Goal: Information Seeking & Learning: Understand process/instructions

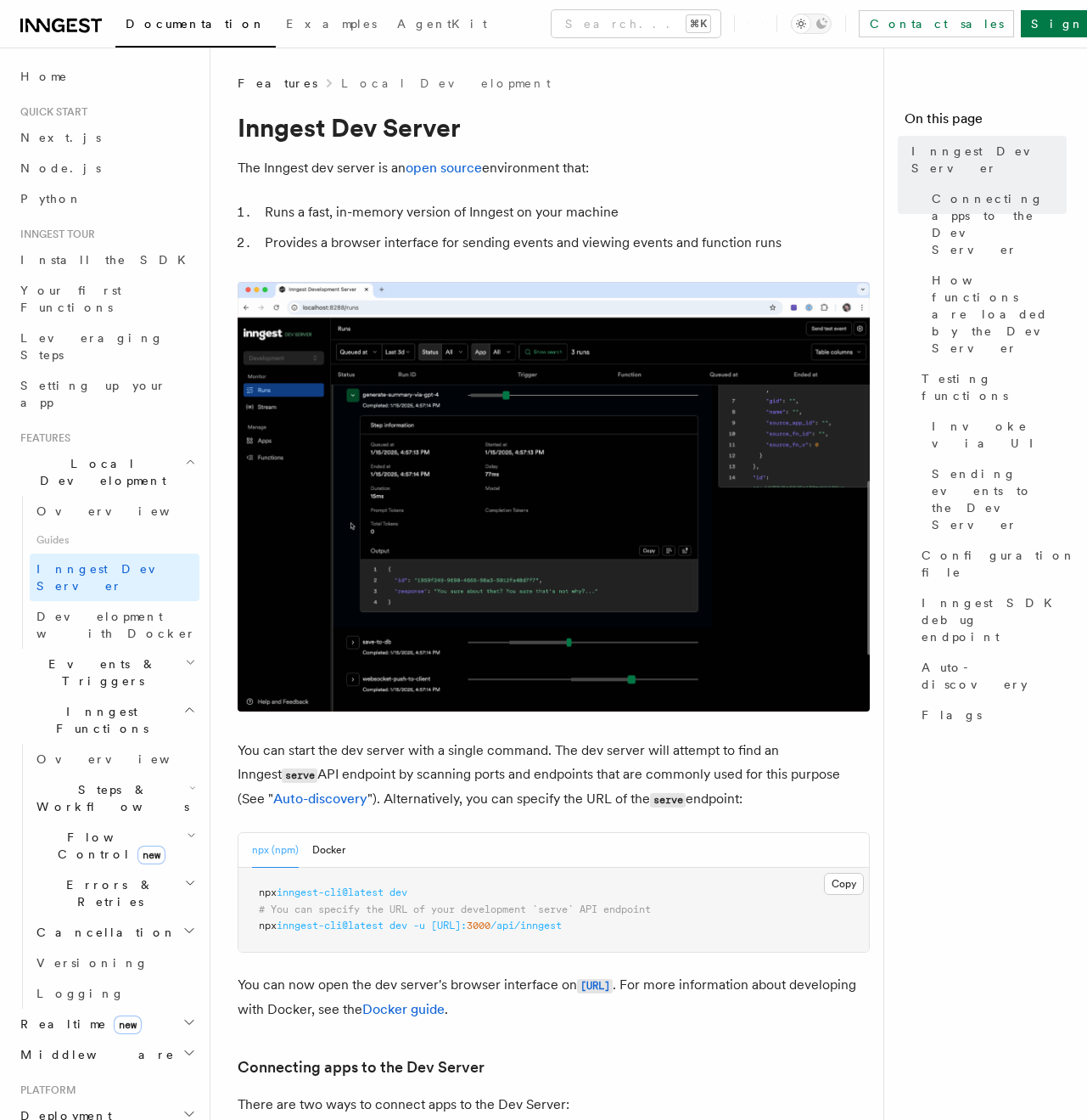
click at [856, 694] on img at bounding box center [554, 496] width 632 height 430
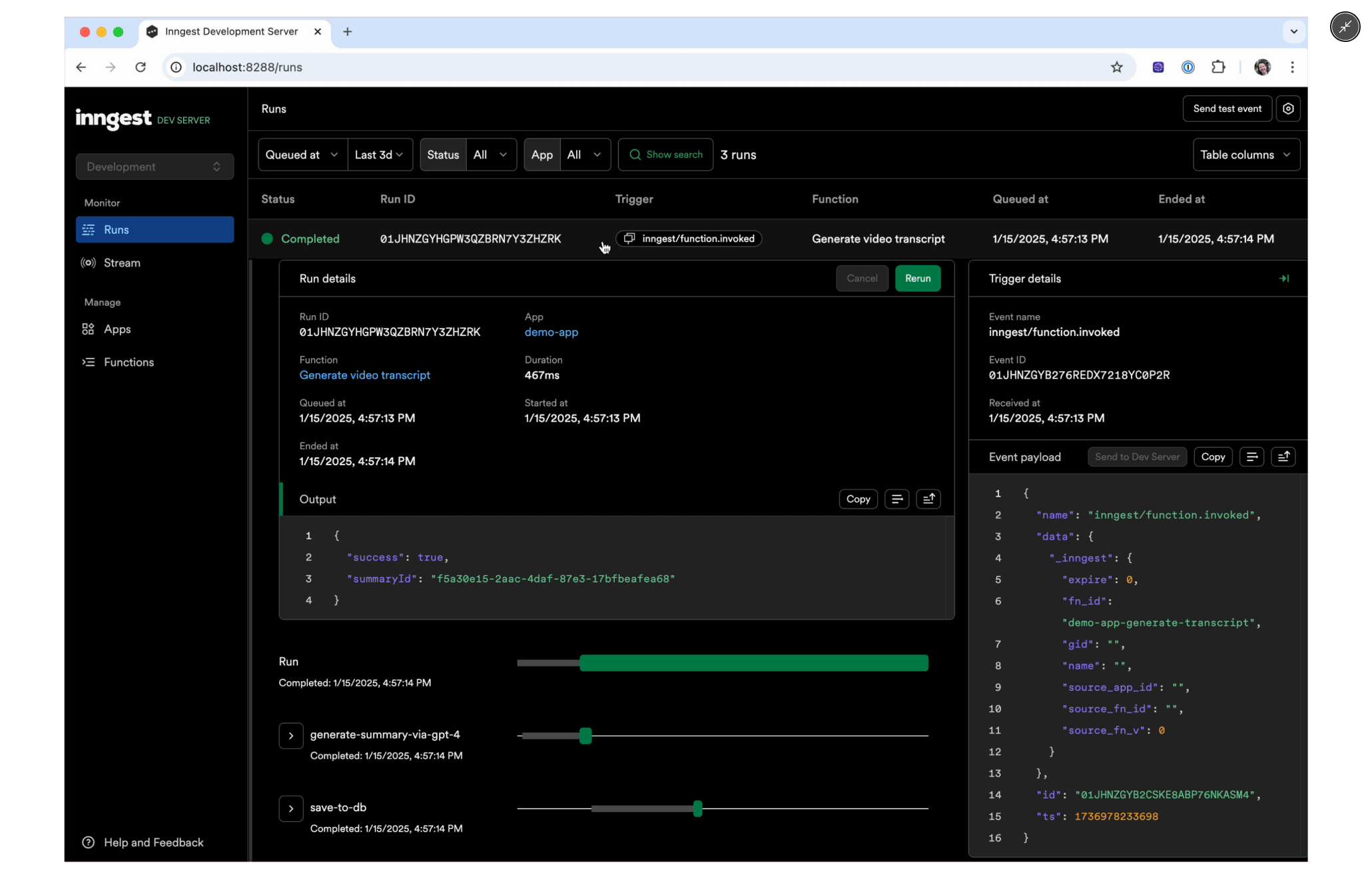
click at [611, 828] on img at bounding box center [686, 439] width 1243 height 845
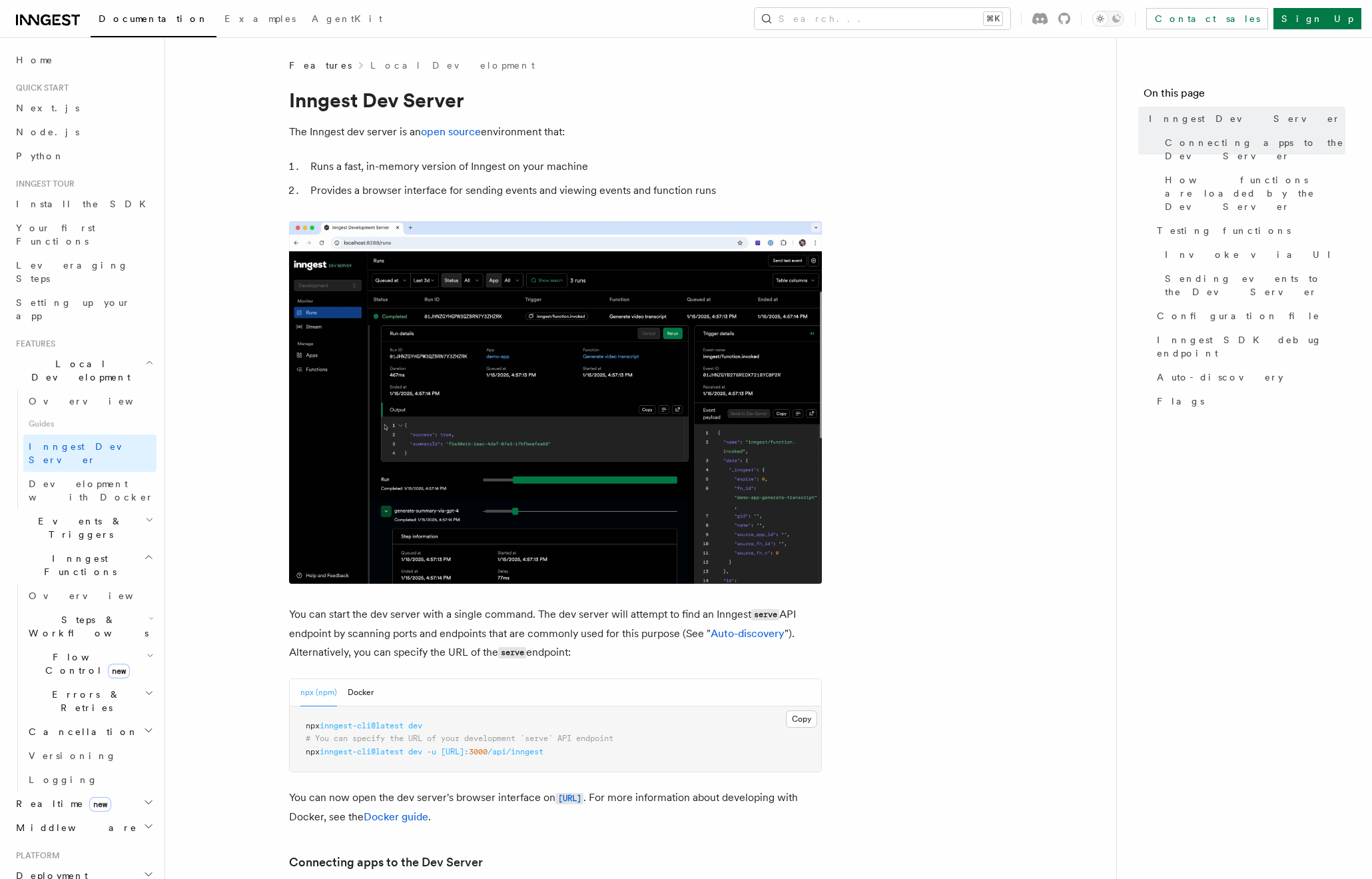
click at [610, 467] on img at bounding box center [555, 402] width 533 height 363
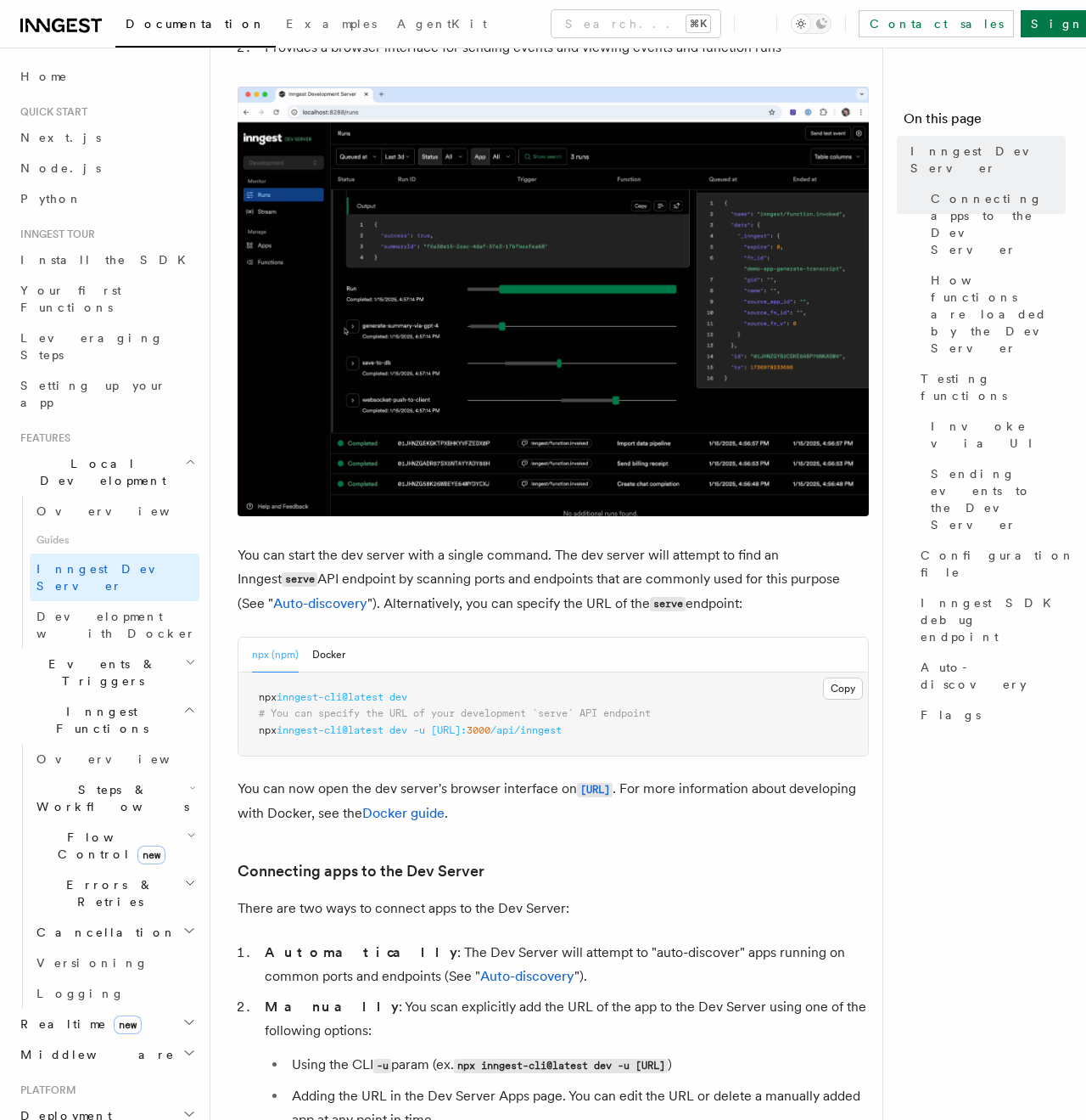
scroll to position [205, 0]
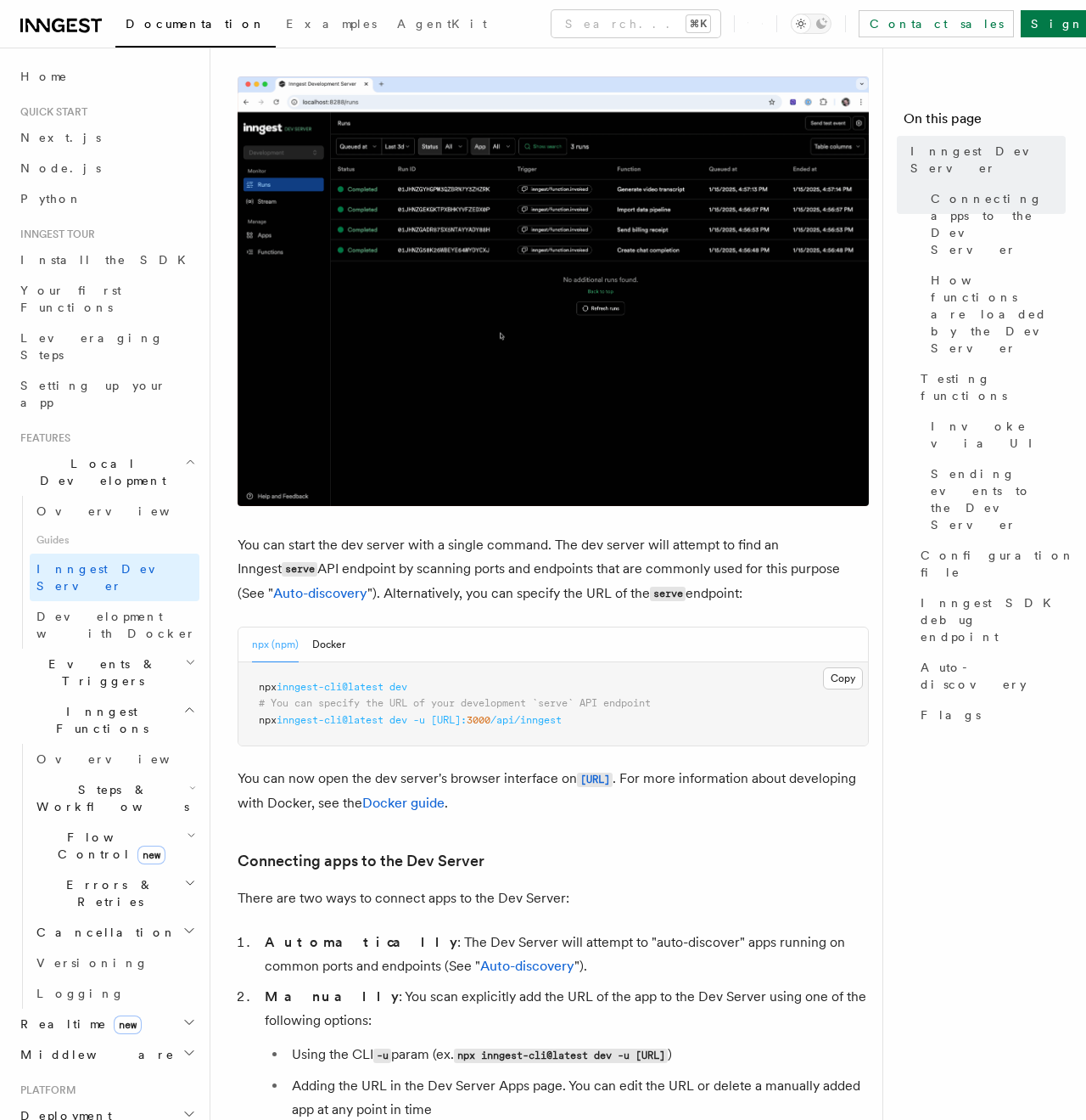
click at [780, 732] on pre "npx inngest-cli@latest dev # You can specify the URL of your development `serve…" at bounding box center [554, 704] width 630 height 84
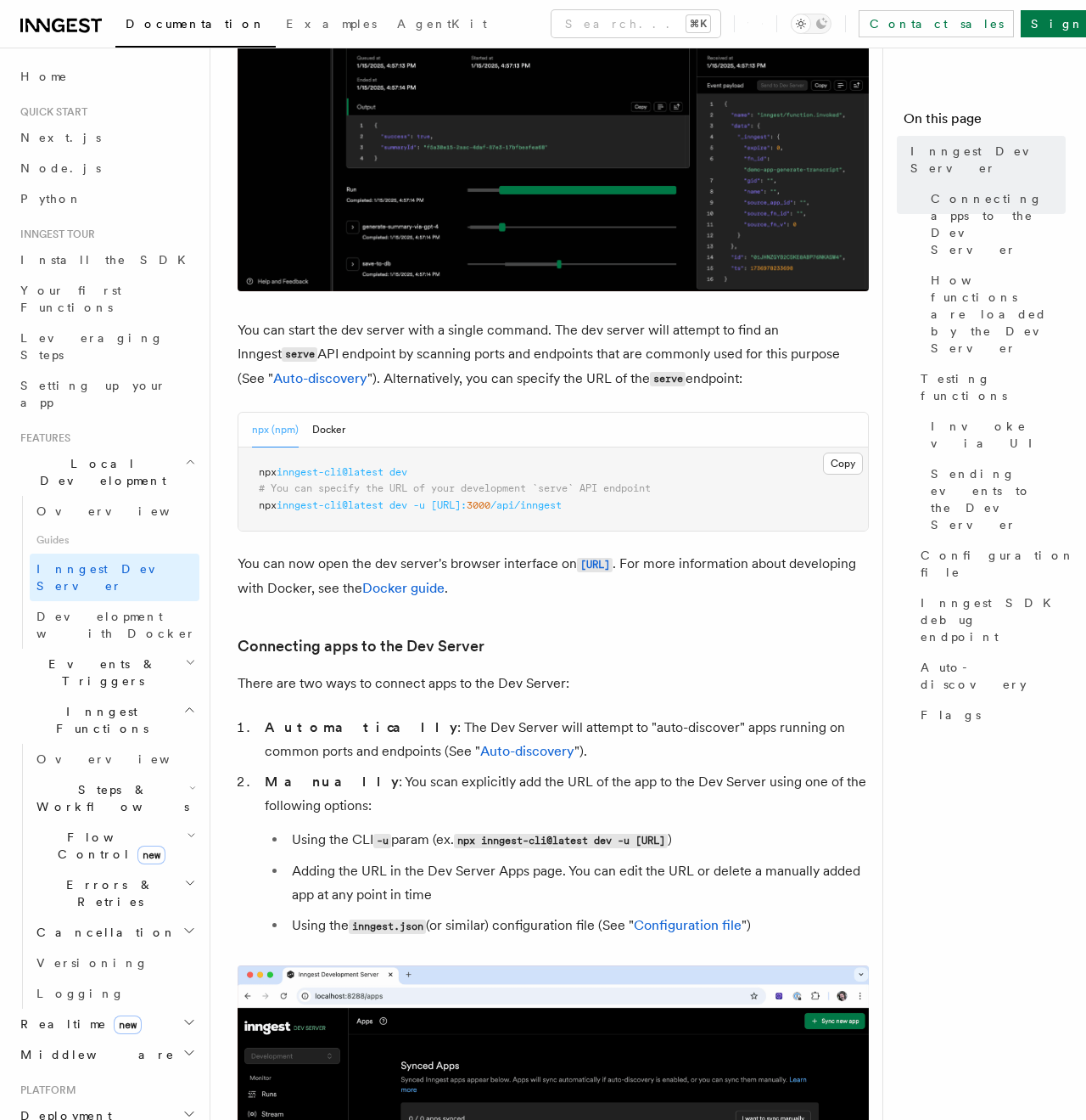
scroll to position [763, 0]
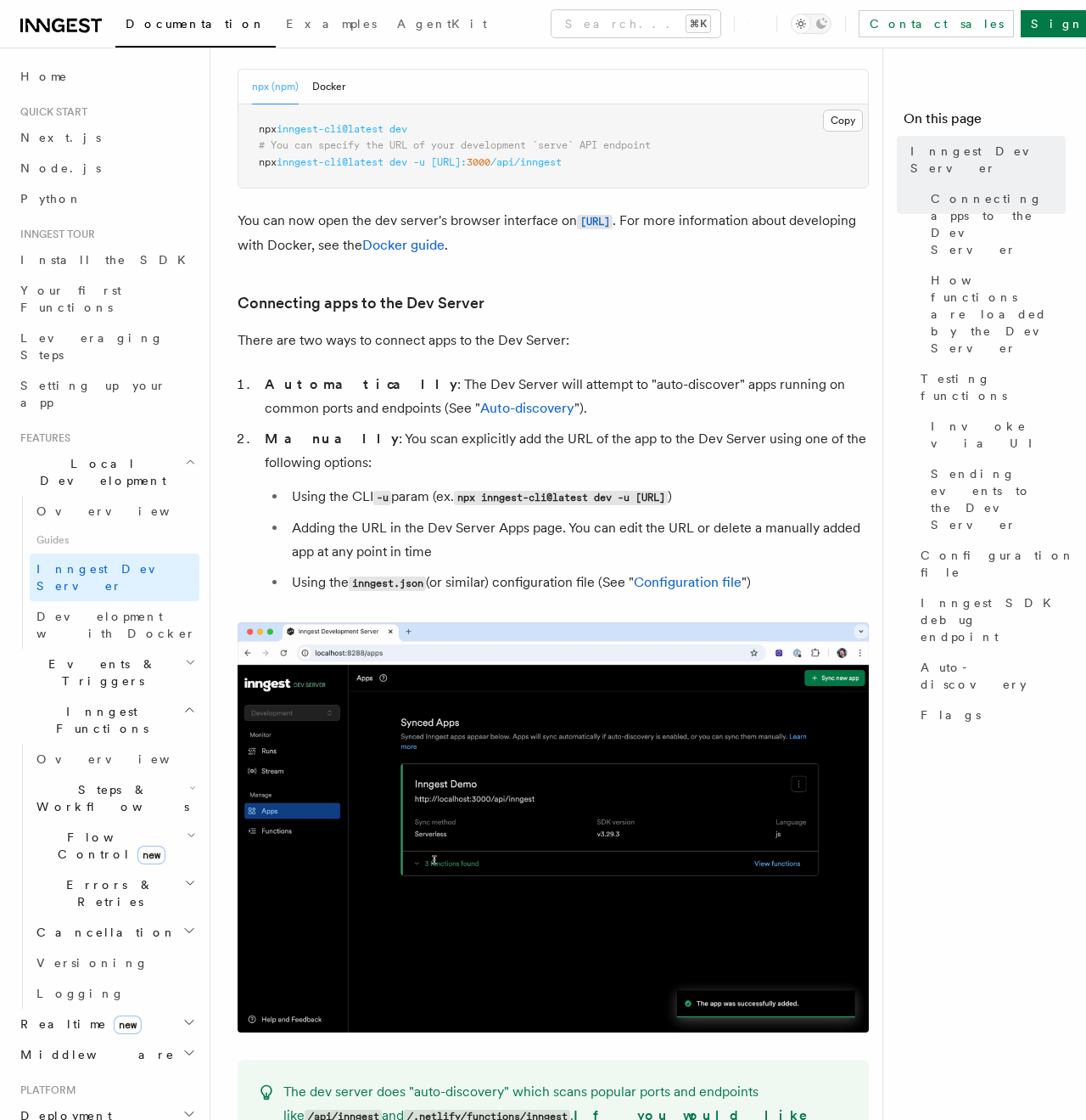
click at [463, 492] on li "Using the CLI -u param (ex. npx inngest-cli@latest dev -u http://localhost:3000…" at bounding box center [579, 497] width 582 height 25
click at [374, 497] on li "Using the CLI -u param (ex. npx inngest-cli@latest dev -u http://localhost:3000…" at bounding box center [579, 497] width 582 height 25
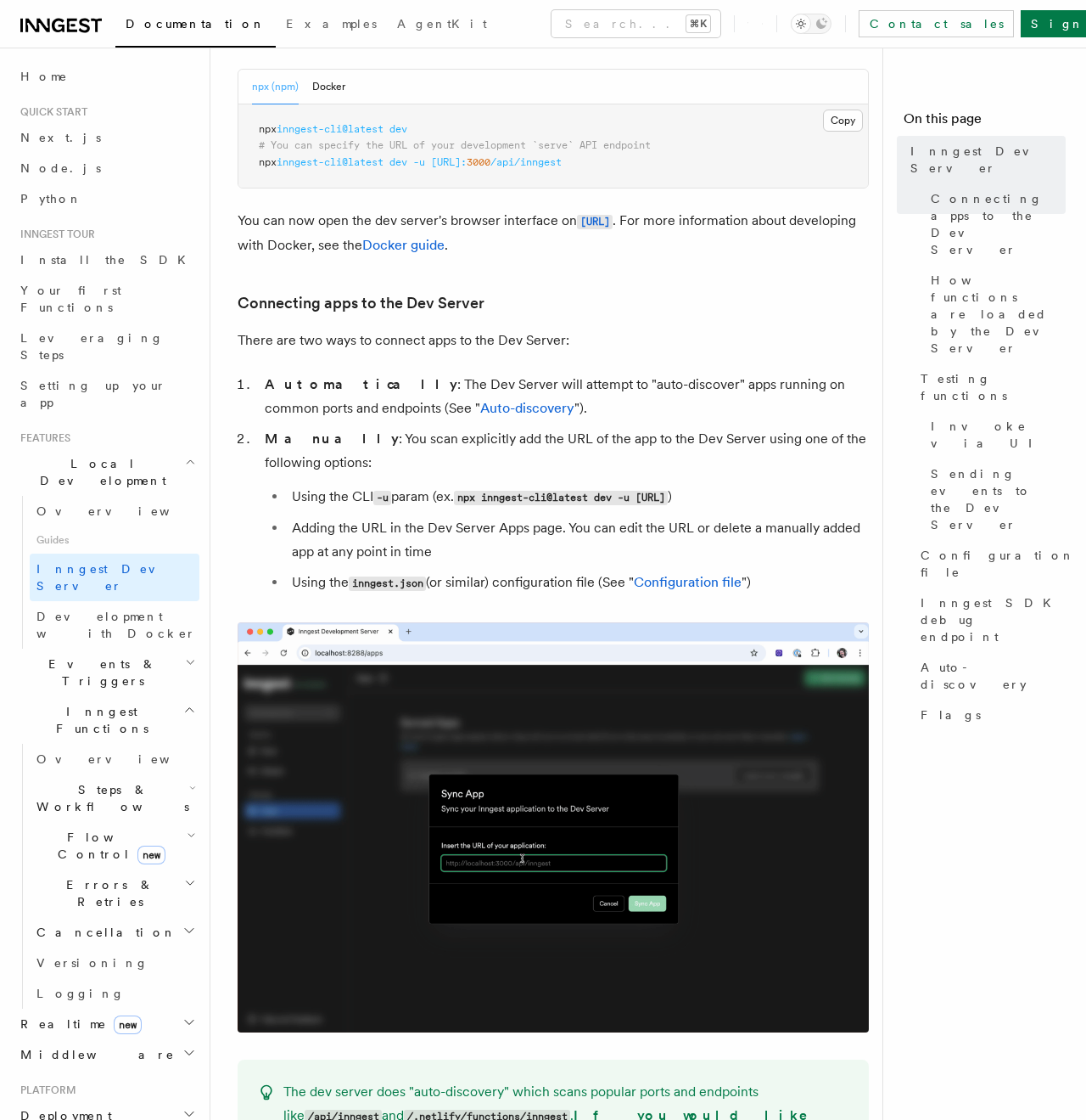
click at [460, 596] on li "Using the inngest.json (or similar) configuration file (See " Configuration fil…" at bounding box center [579, 583] width 582 height 25
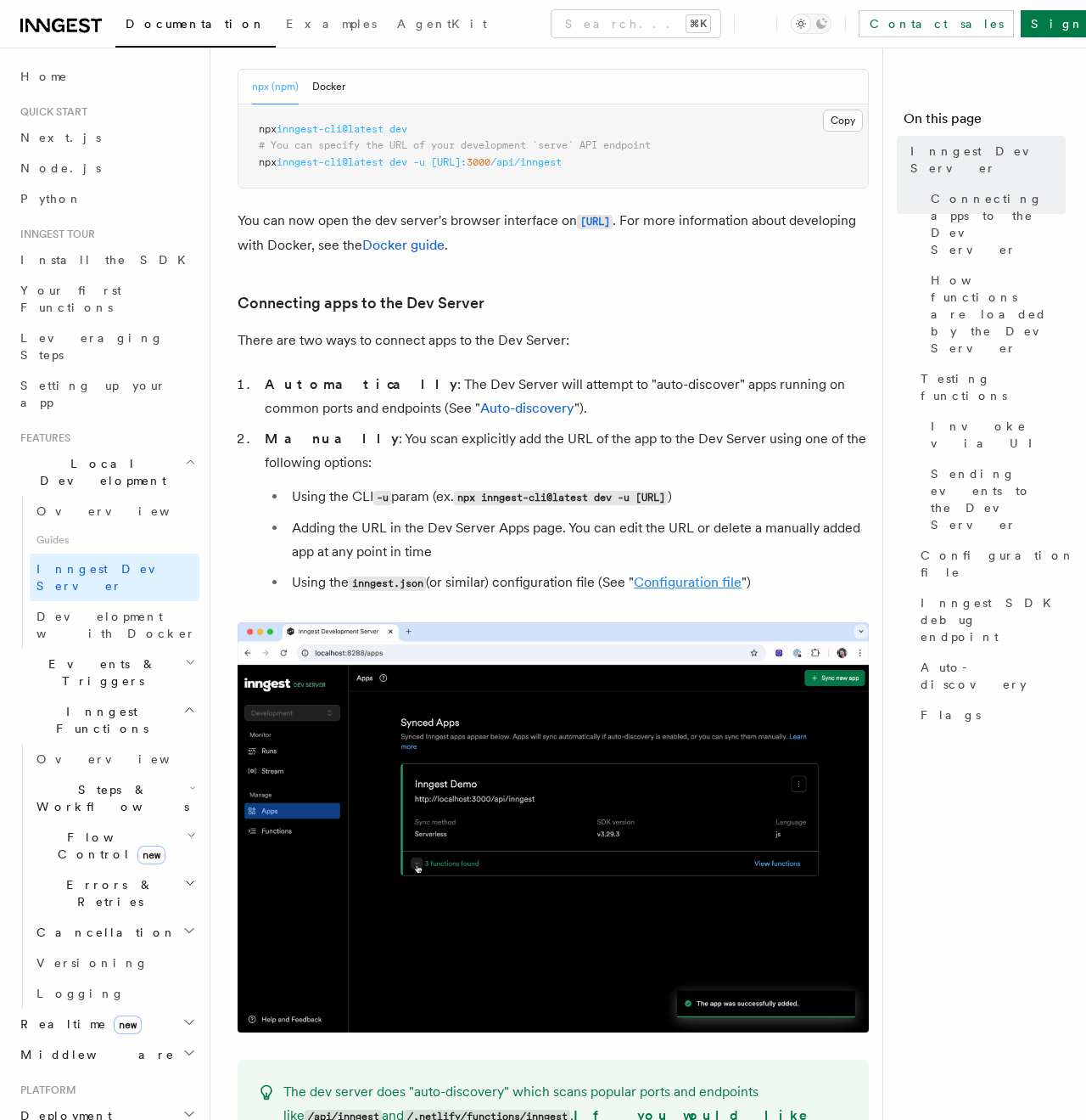
click at [699, 590] on link "Configuration file" at bounding box center [687, 582] width 108 height 16
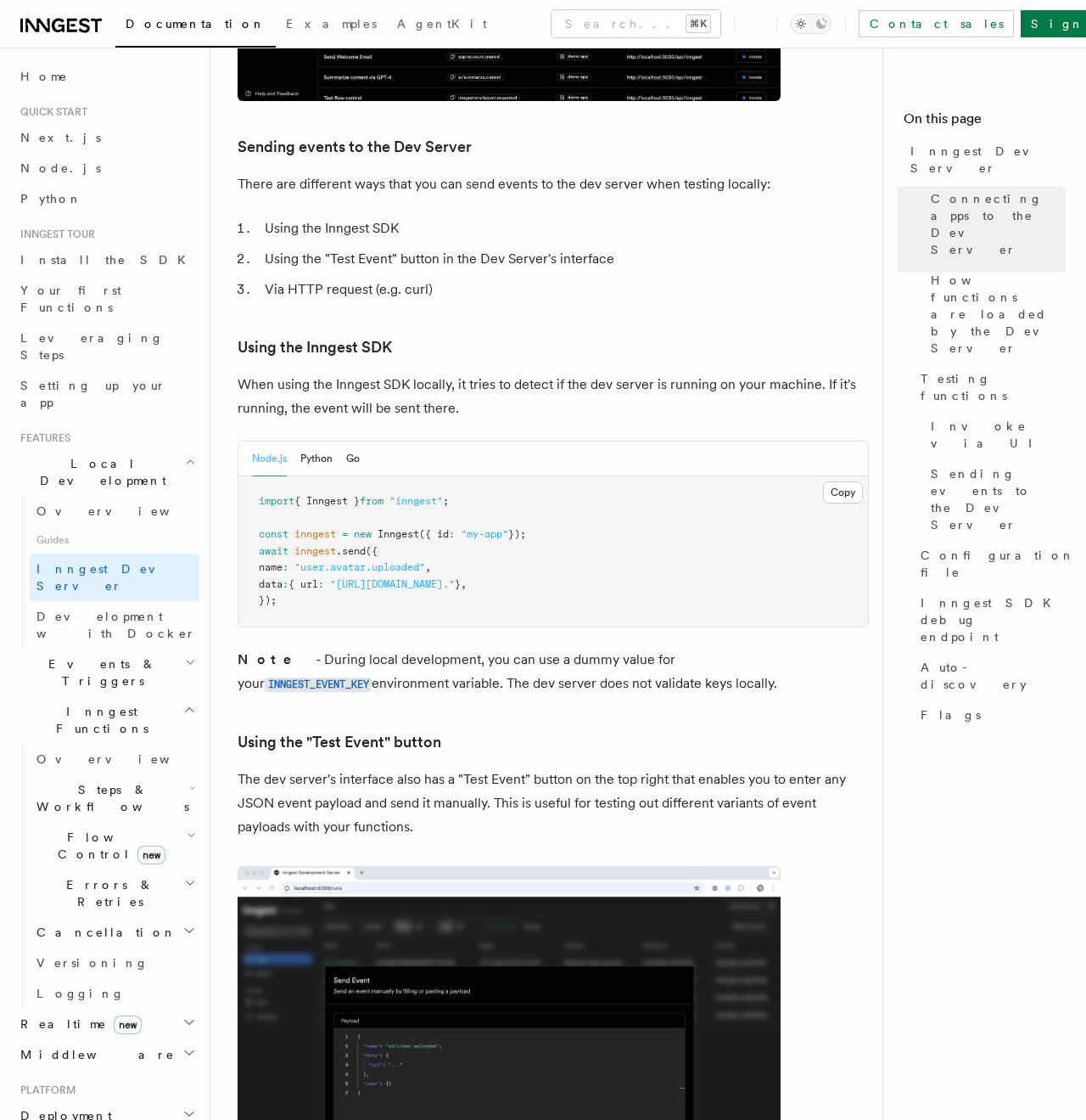
scroll to position [3581, 0]
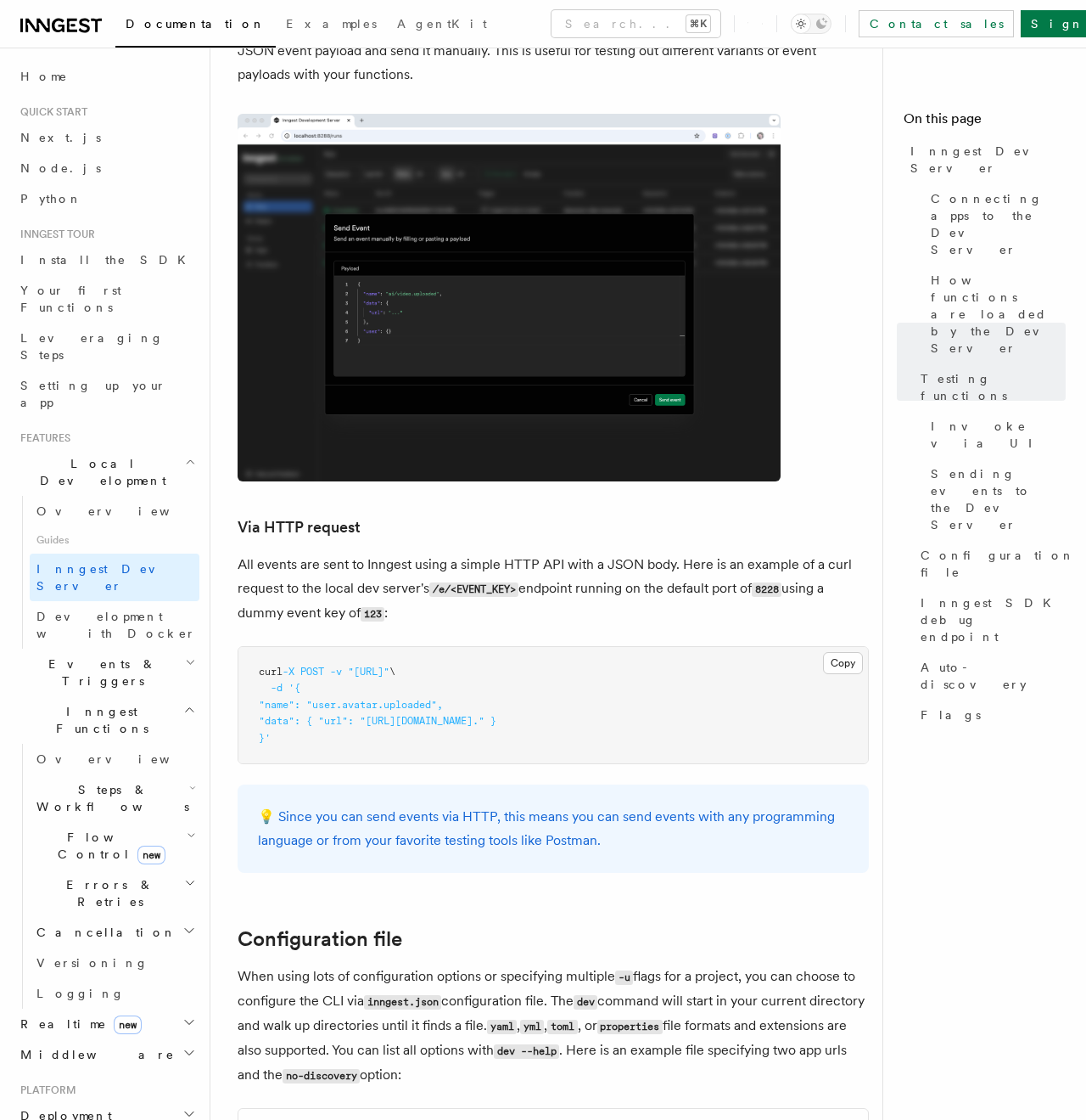
scroll to position [3279, 0]
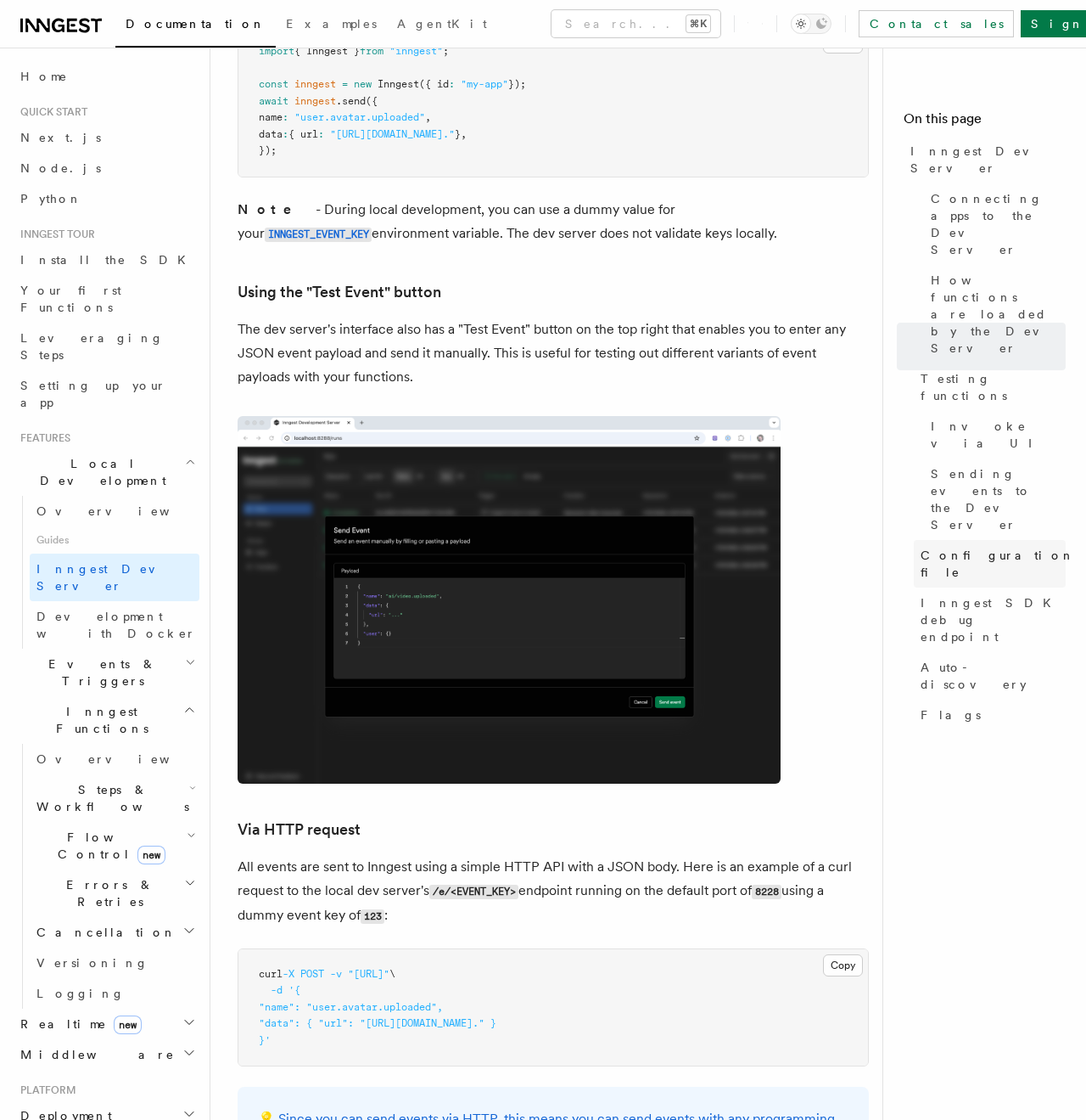
click at [992, 540] on link "Configuration file" at bounding box center [990, 564] width 152 height 47
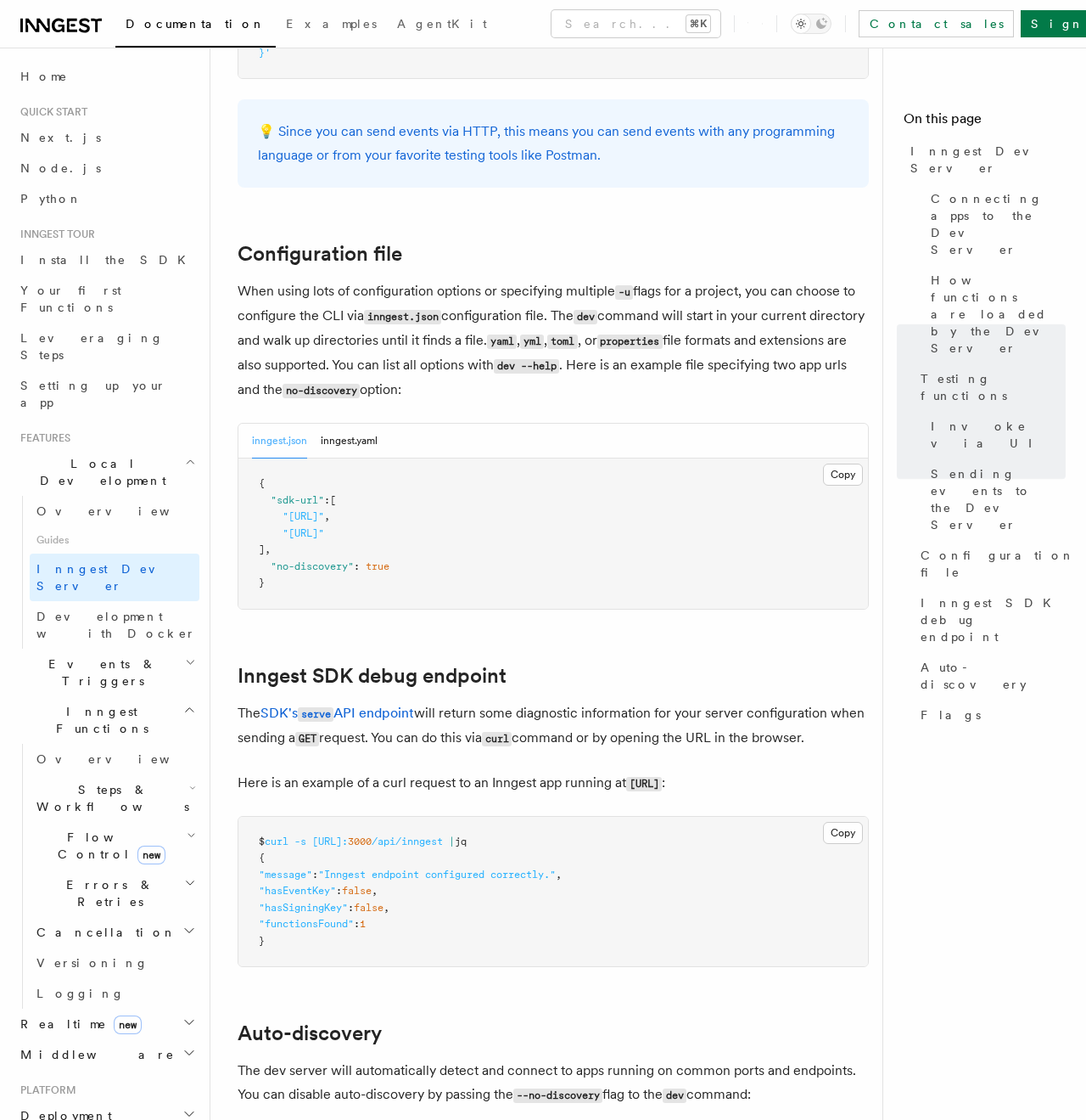
scroll to position [4650, 0]
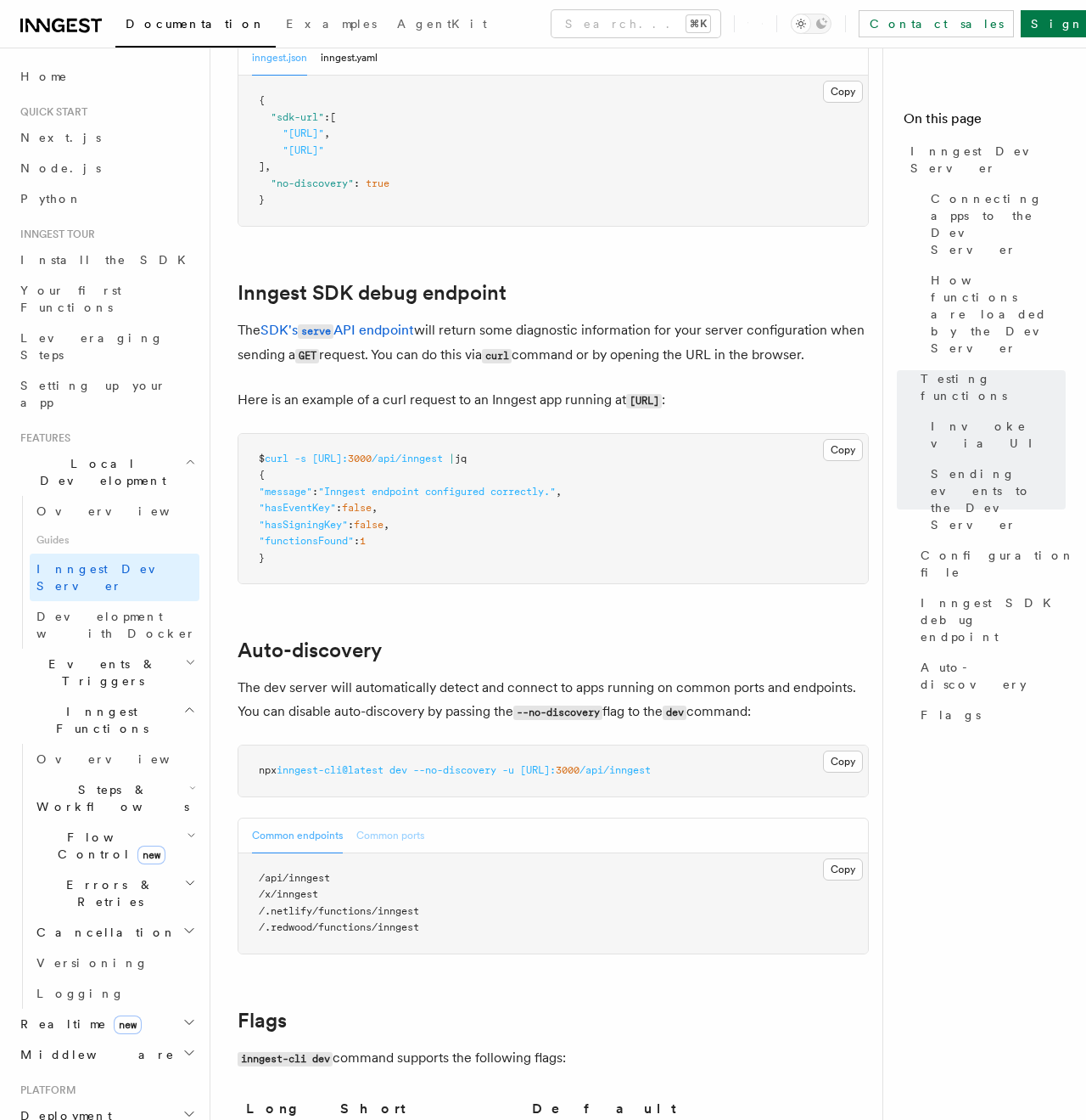
click at [372, 819] on button "Common ports" at bounding box center [390, 836] width 68 height 35
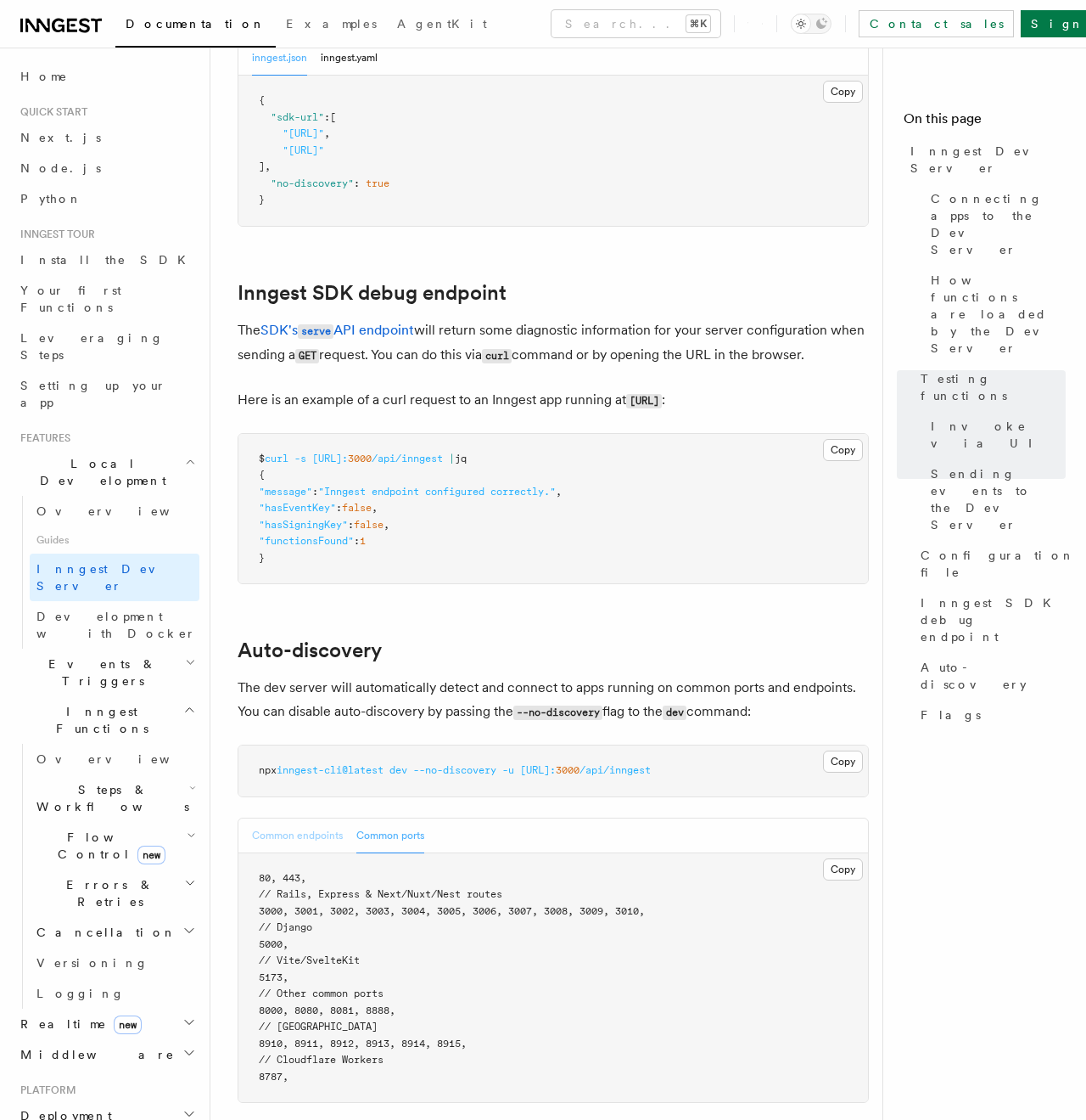
click at [325, 829] on button "Common endpoints" at bounding box center [297, 836] width 91 height 35
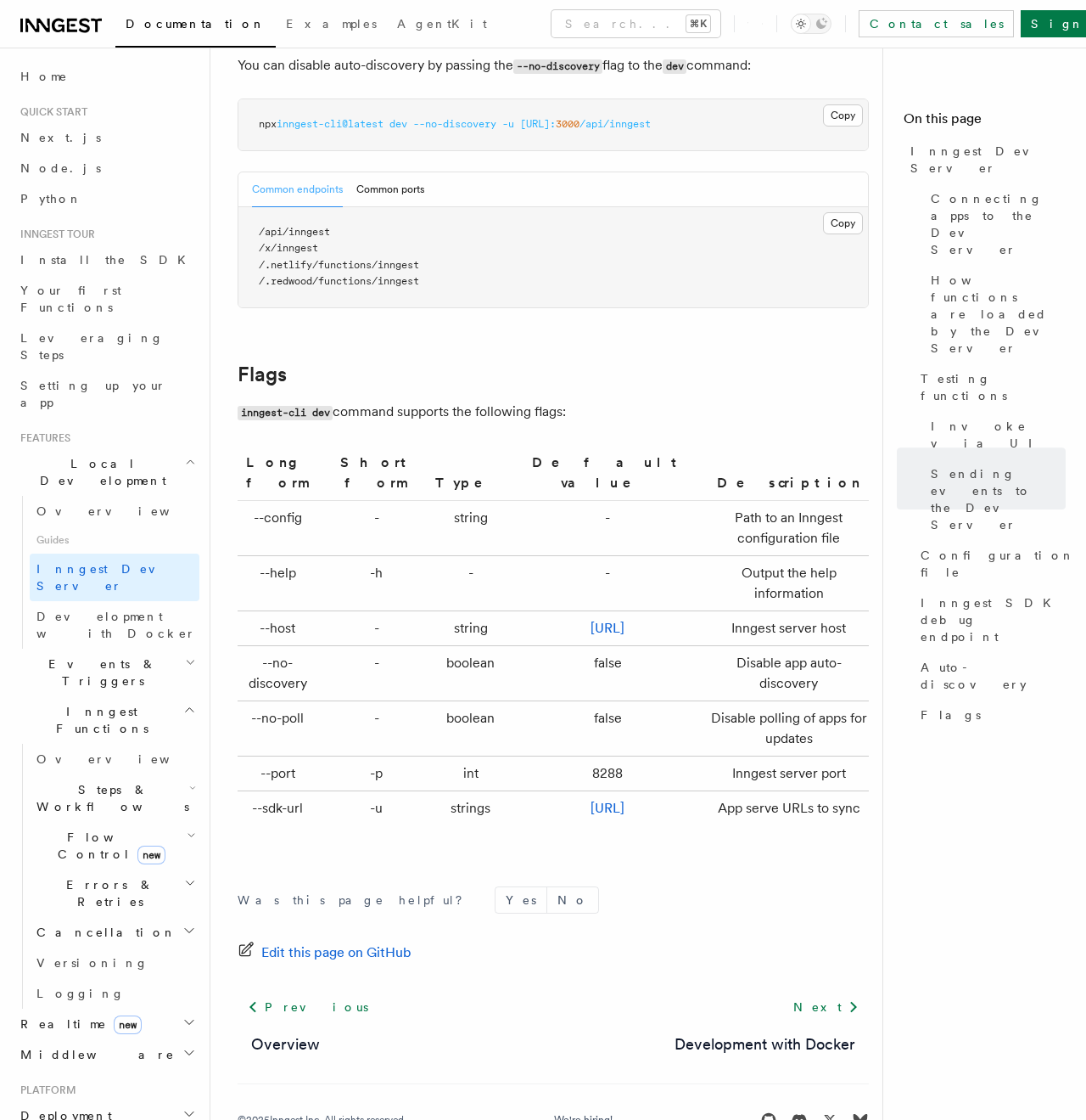
scroll to position [4935, 0]
